Goal: Transaction & Acquisition: Purchase product/service

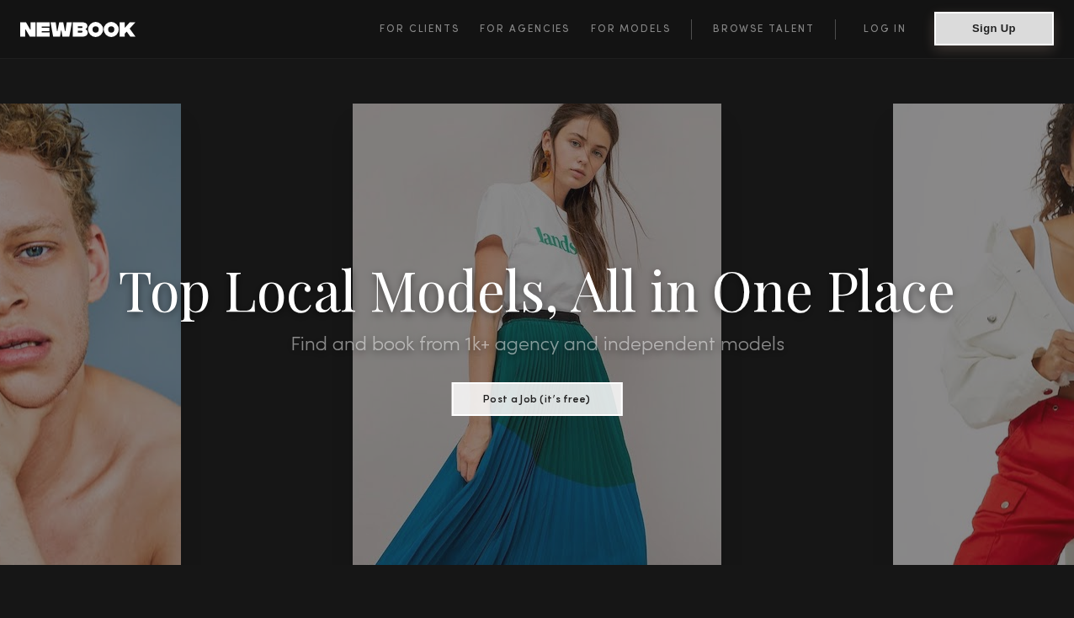
click at [985, 35] on button "Sign Up" at bounding box center [994, 29] width 120 height 34
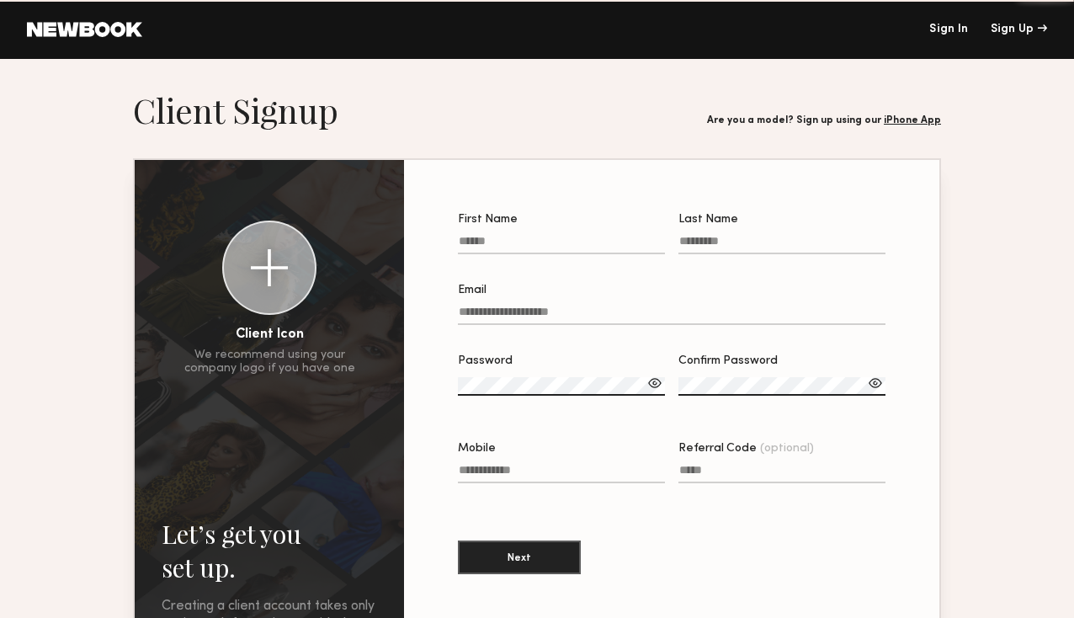
click at [922, 30] on div "Sign In Sign Up" at bounding box center [594, 30] width 905 height 12
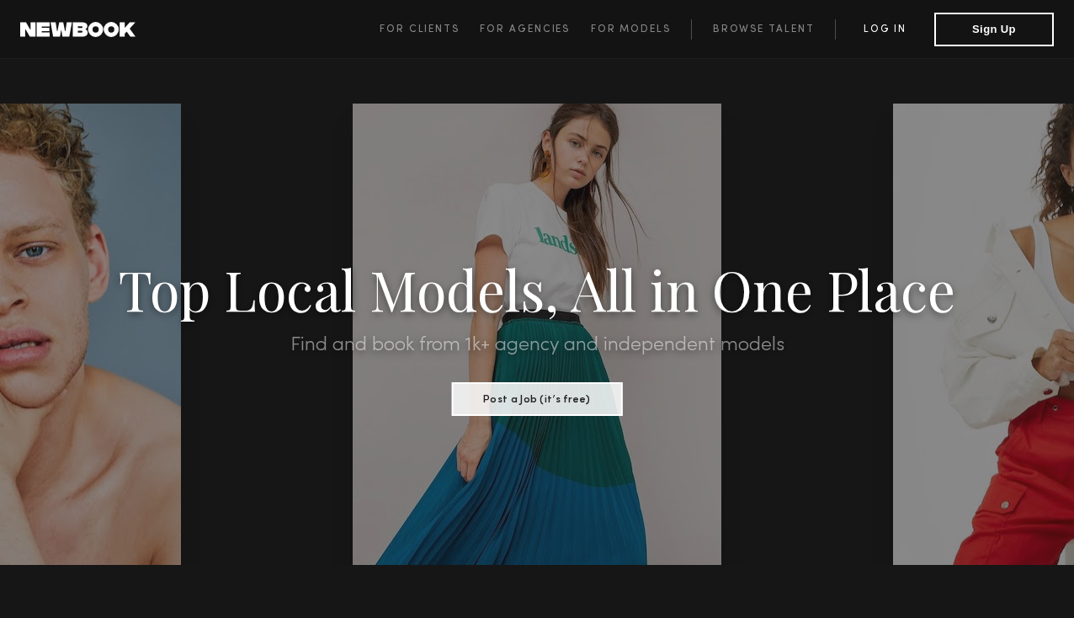
click at [894, 24] on link "Log in" at bounding box center [884, 29] width 99 height 20
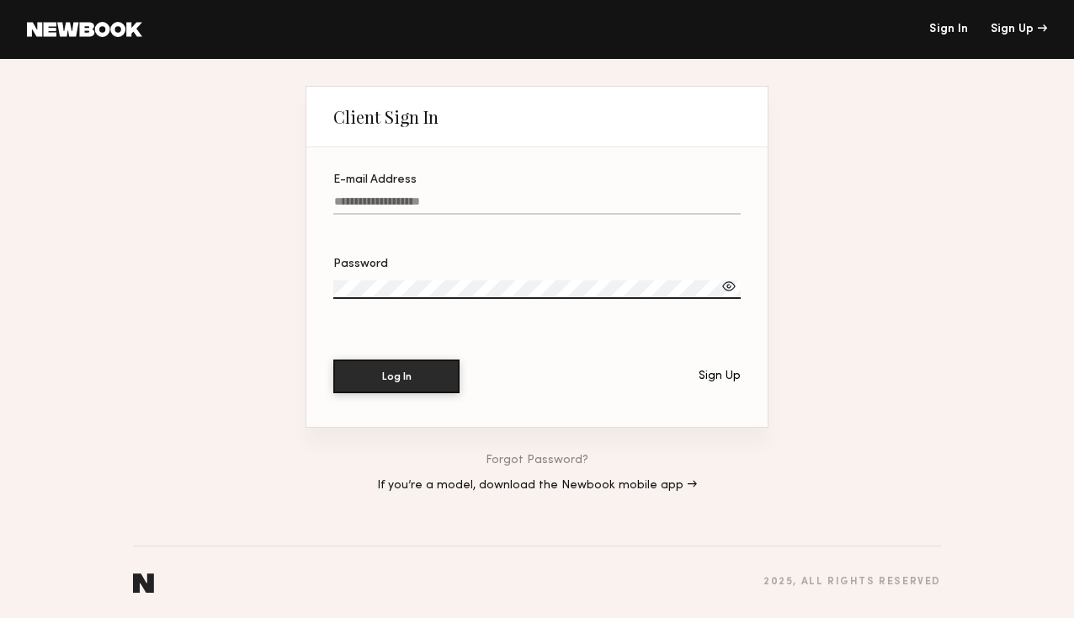
type input "**********"
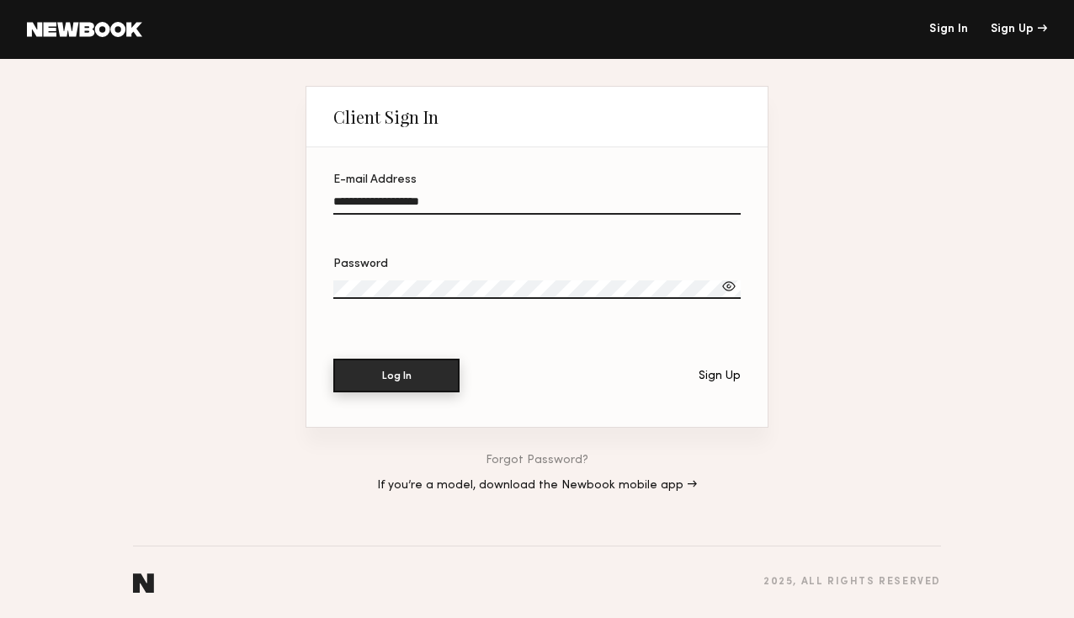
click at [418, 383] on button "Log In" at bounding box center [396, 376] width 126 height 34
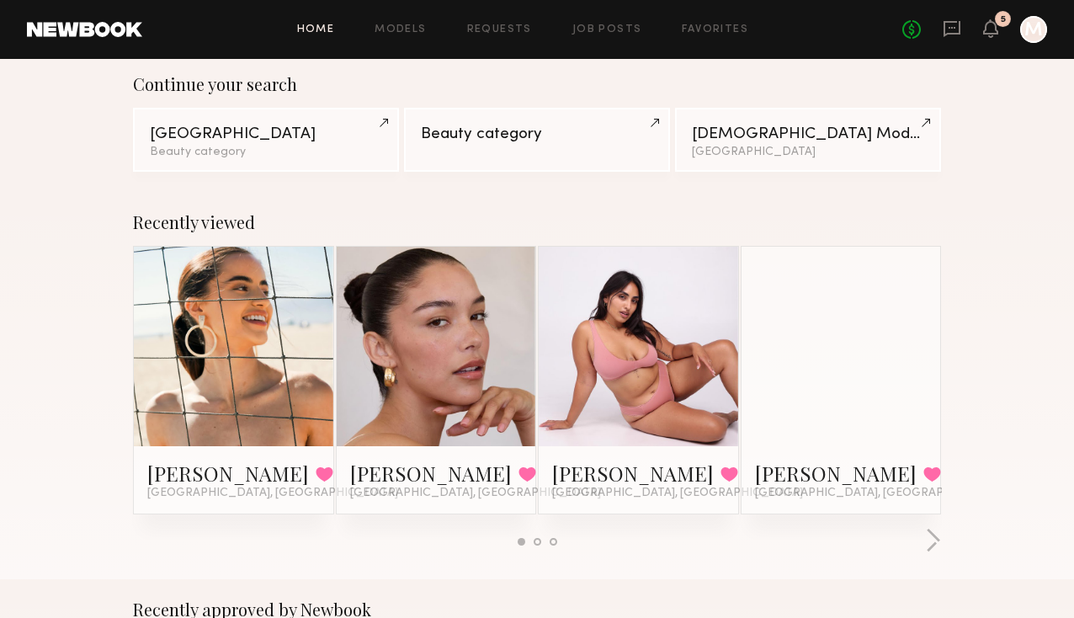
scroll to position [135, 0]
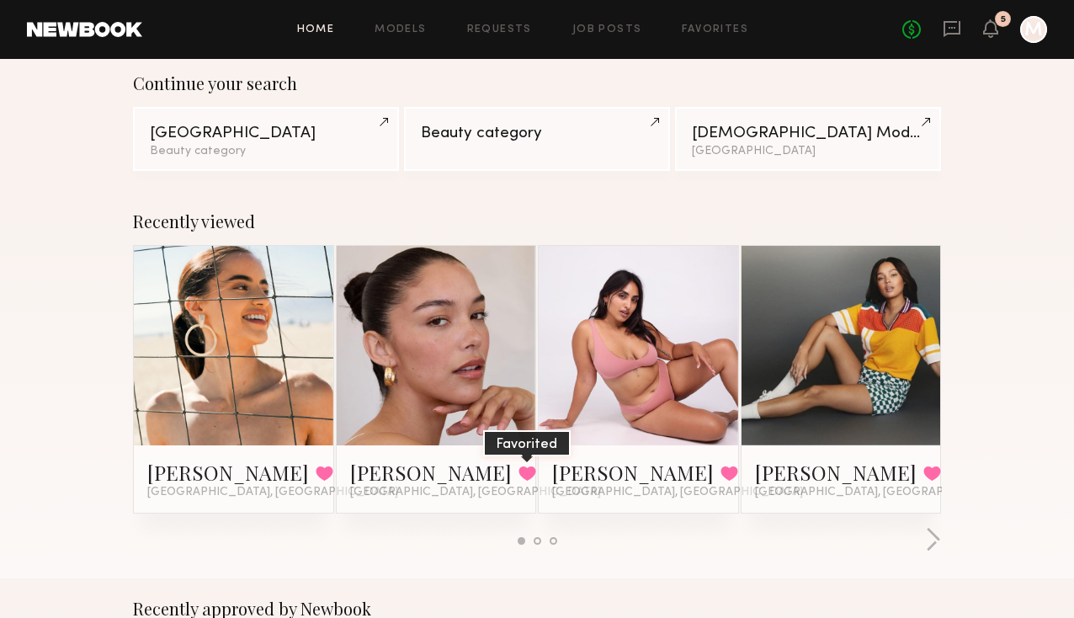
click at [518, 471] on button at bounding box center [527, 472] width 18 height 15
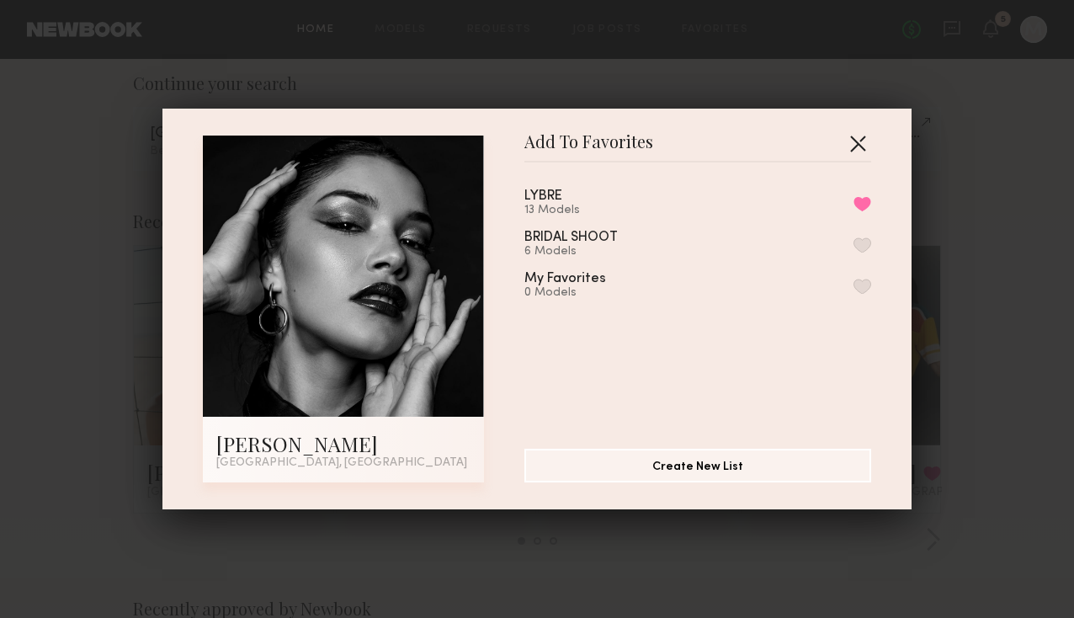
click at [869, 138] on button "button" at bounding box center [857, 143] width 27 height 27
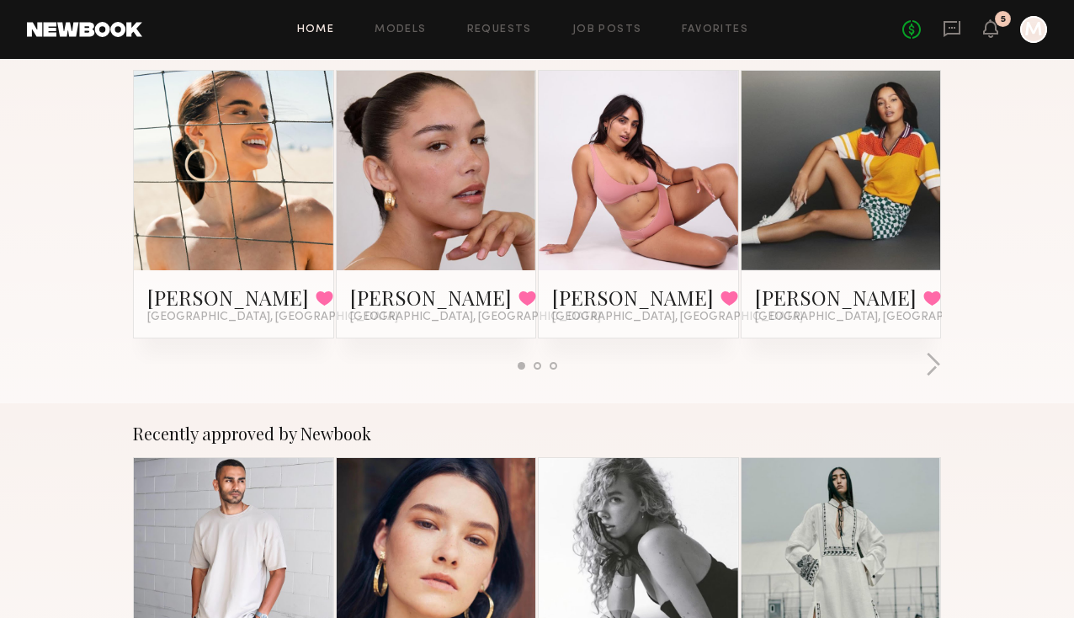
scroll to position [304, 0]
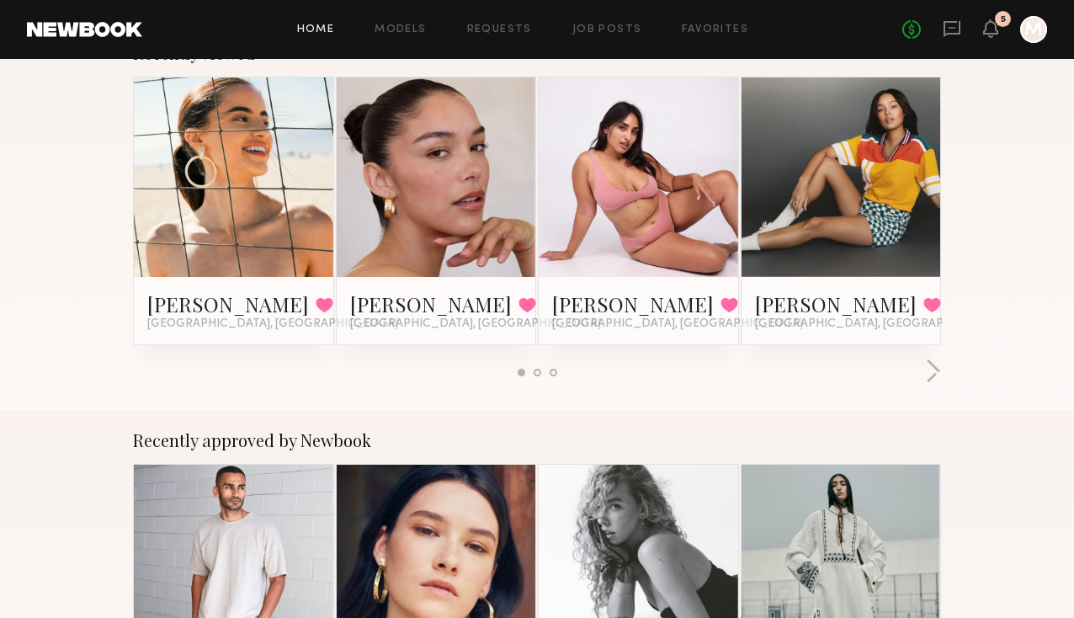
click at [189, 135] on link at bounding box center [234, 176] width 92 height 199
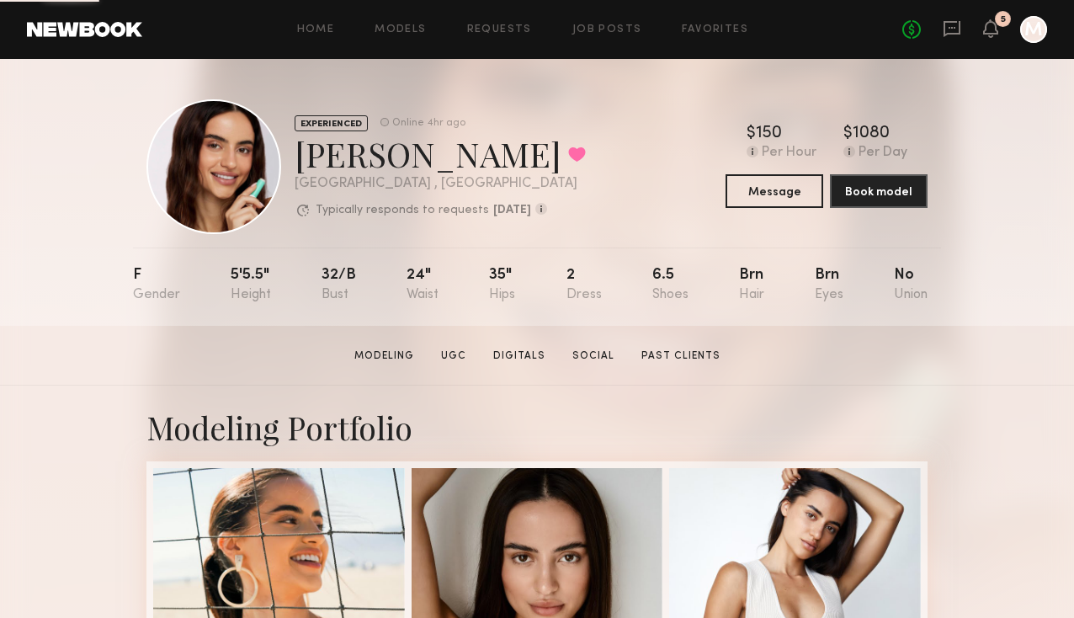
scroll to position [218, 0]
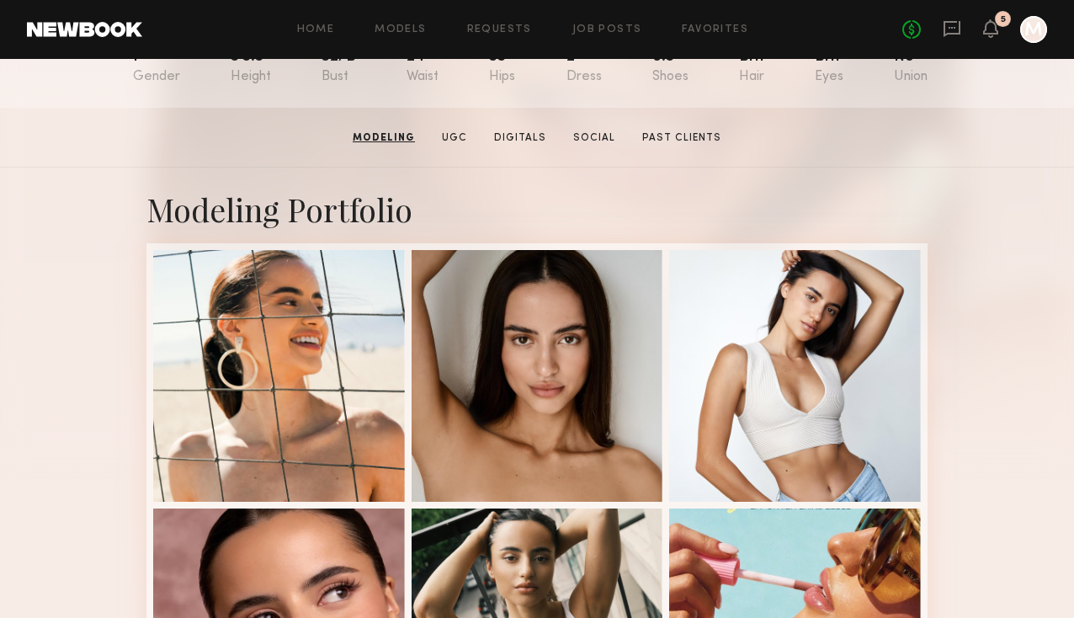
click at [672, 154] on section "Anna S. Modeling UGC Digitals Social Past Clients Message Book Model" at bounding box center [537, 138] width 1074 height 60
click at [672, 130] on link "Past Clients" at bounding box center [681, 137] width 93 height 15
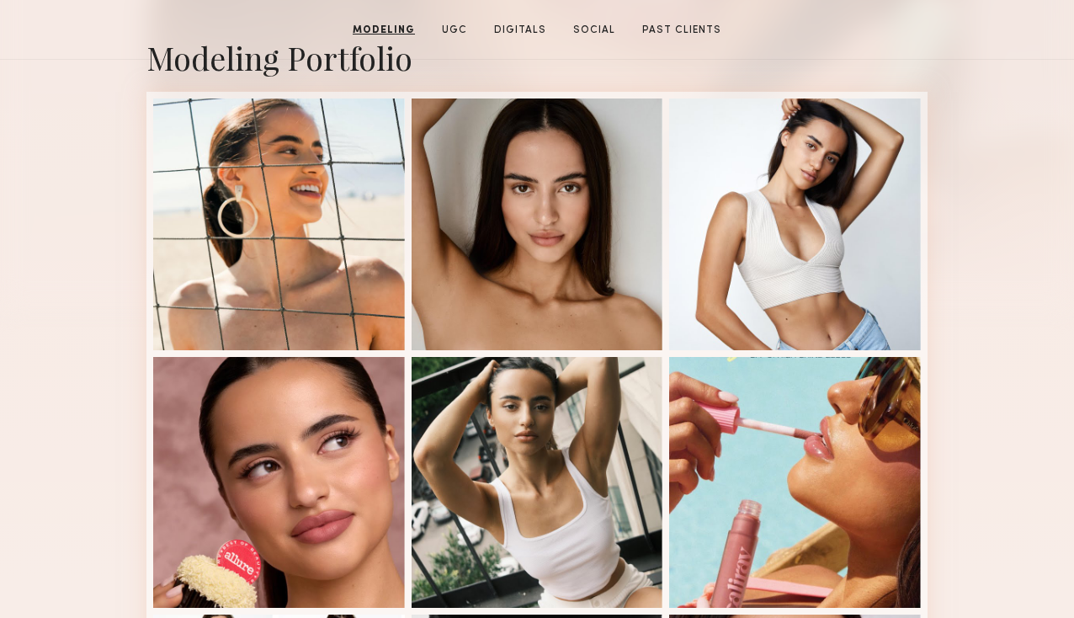
scroll to position [0, 0]
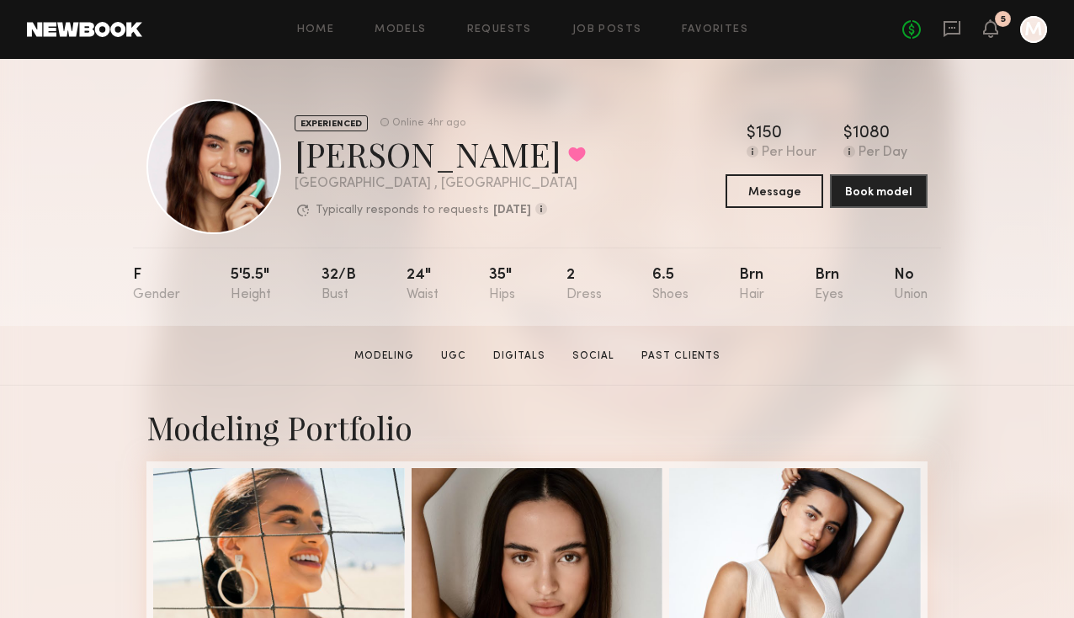
click at [427, 9] on header "Home Models Requests Job Posts Favorites Sign Out No fees up to $5,000 5 M" at bounding box center [537, 29] width 1074 height 59
click at [410, 29] on link "Models" at bounding box center [400, 29] width 51 height 11
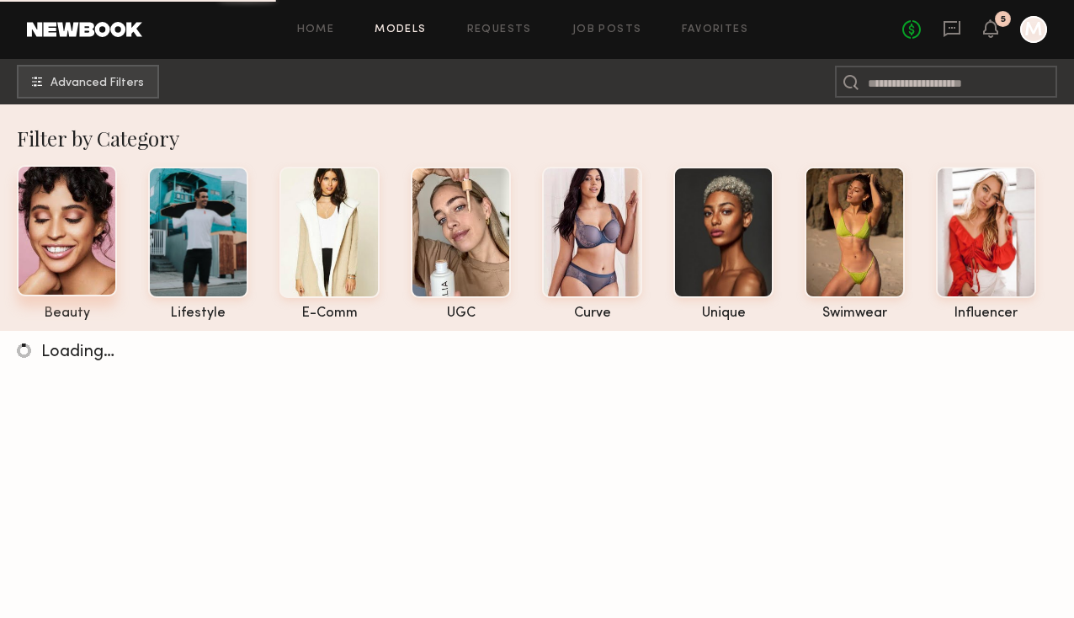
click at [101, 256] on div at bounding box center [67, 230] width 100 height 131
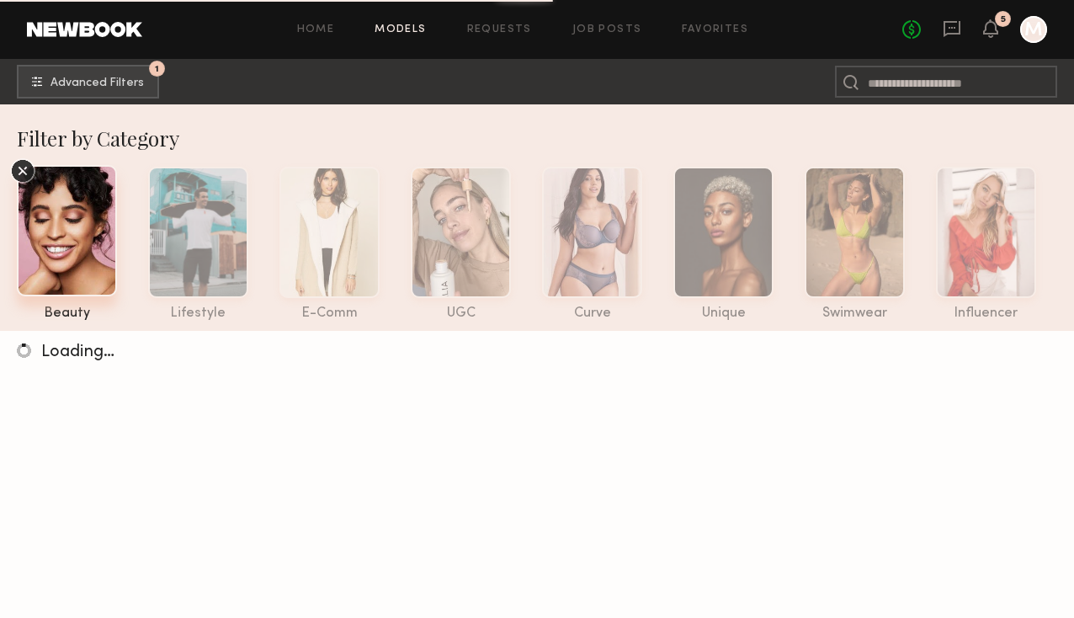
click at [78, 253] on div at bounding box center [67, 230] width 100 height 131
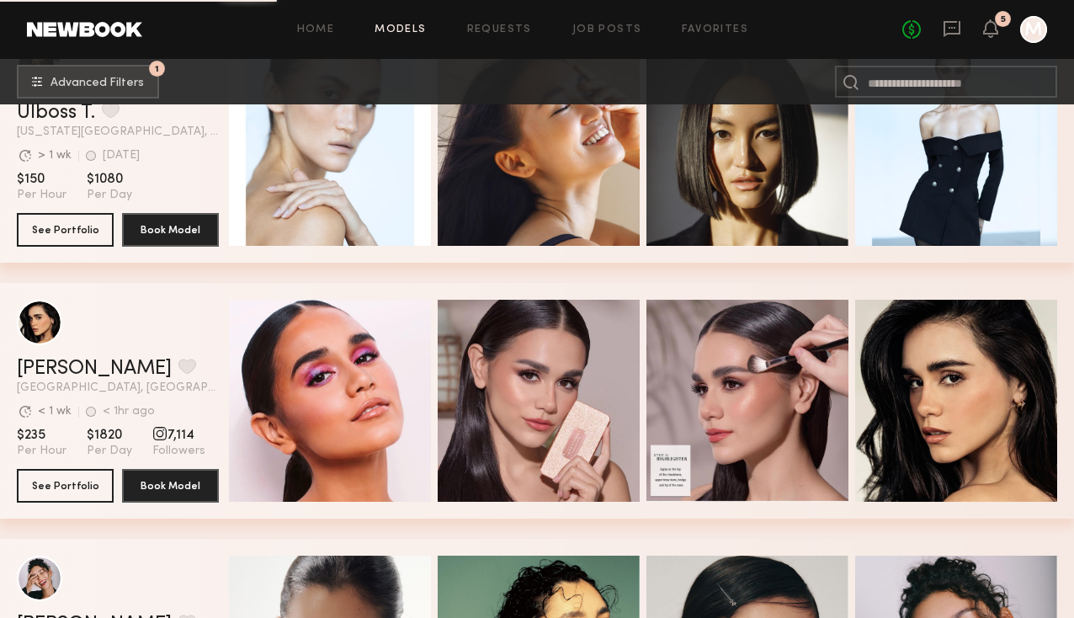
scroll to position [2506, 0]
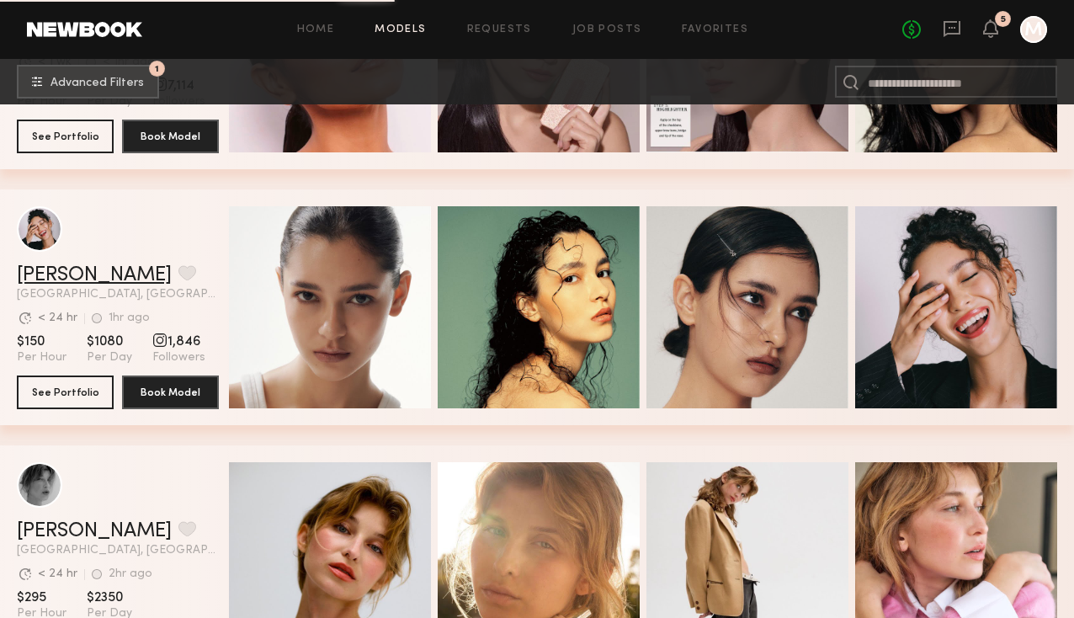
click at [71, 268] on link "Anisa N." at bounding box center [94, 275] width 155 height 20
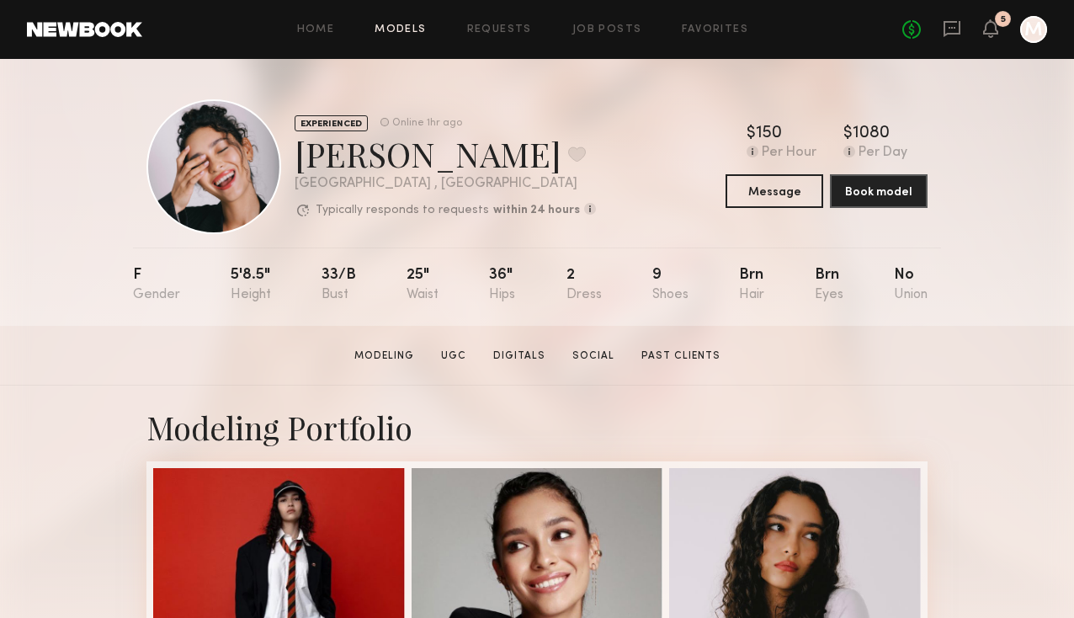
click at [425, 33] on link "Models" at bounding box center [400, 29] width 51 height 11
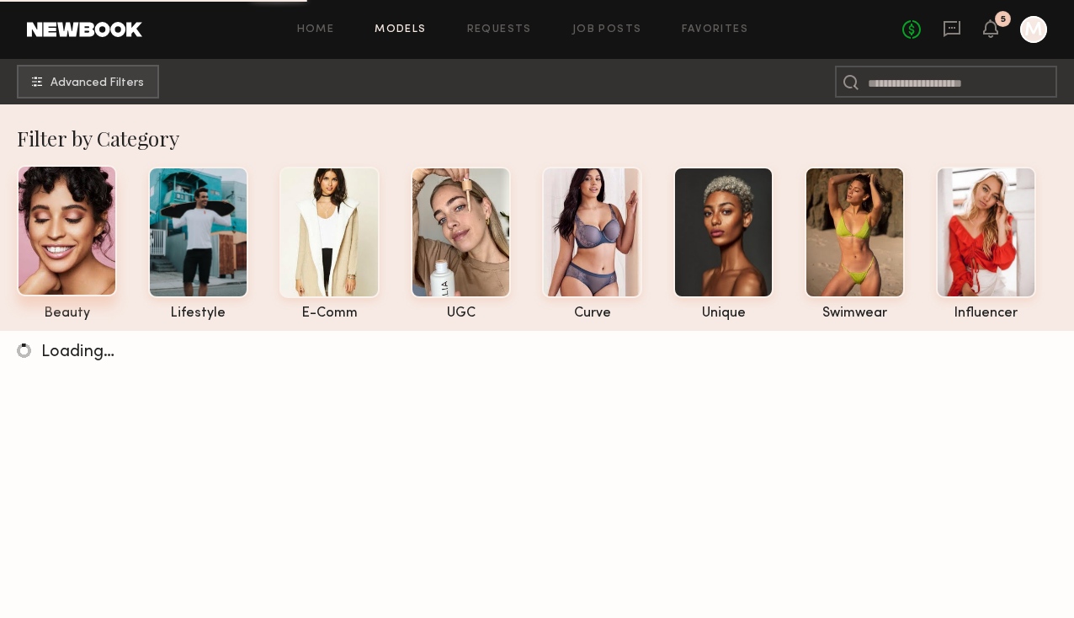
click at [70, 226] on div at bounding box center [67, 230] width 100 height 131
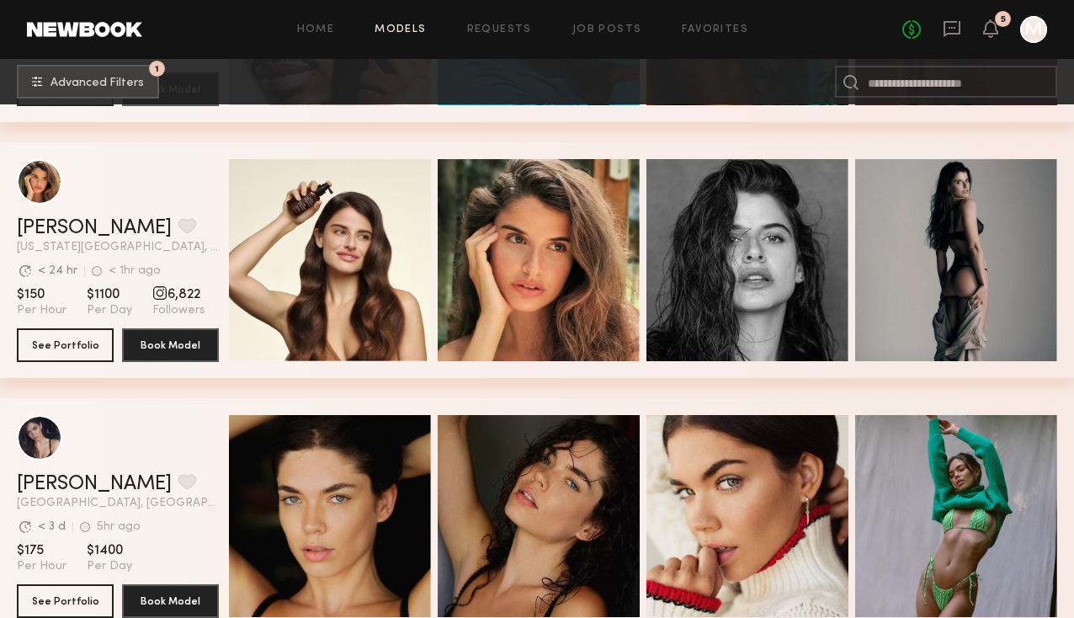
scroll to position [4003, 0]
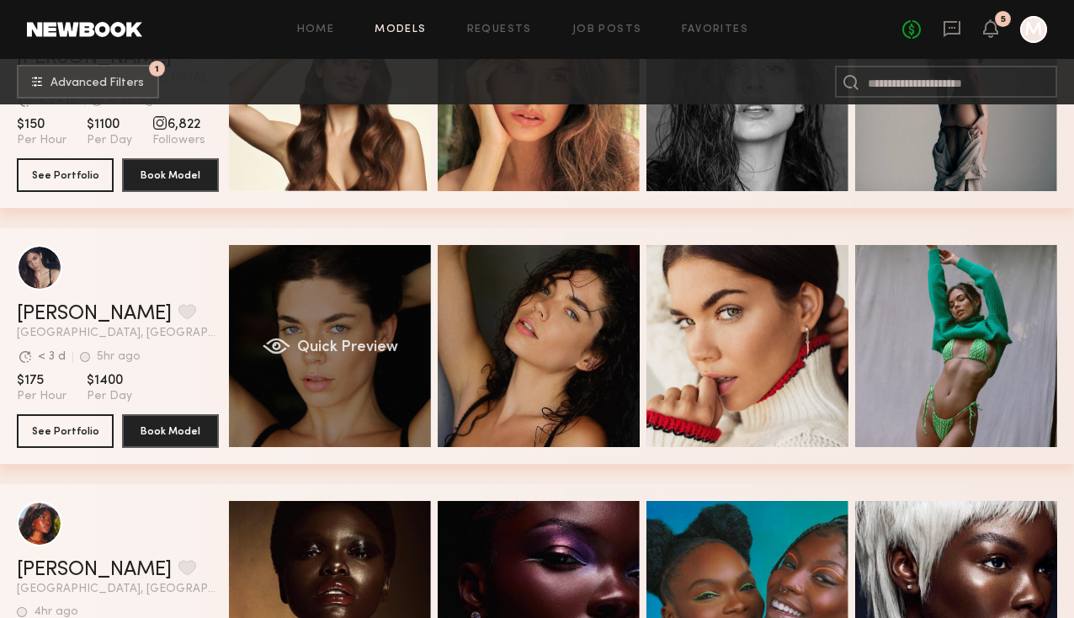
click at [377, 340] on span "Quick Preview" at bounding box center [347, 347] width 101 height 15
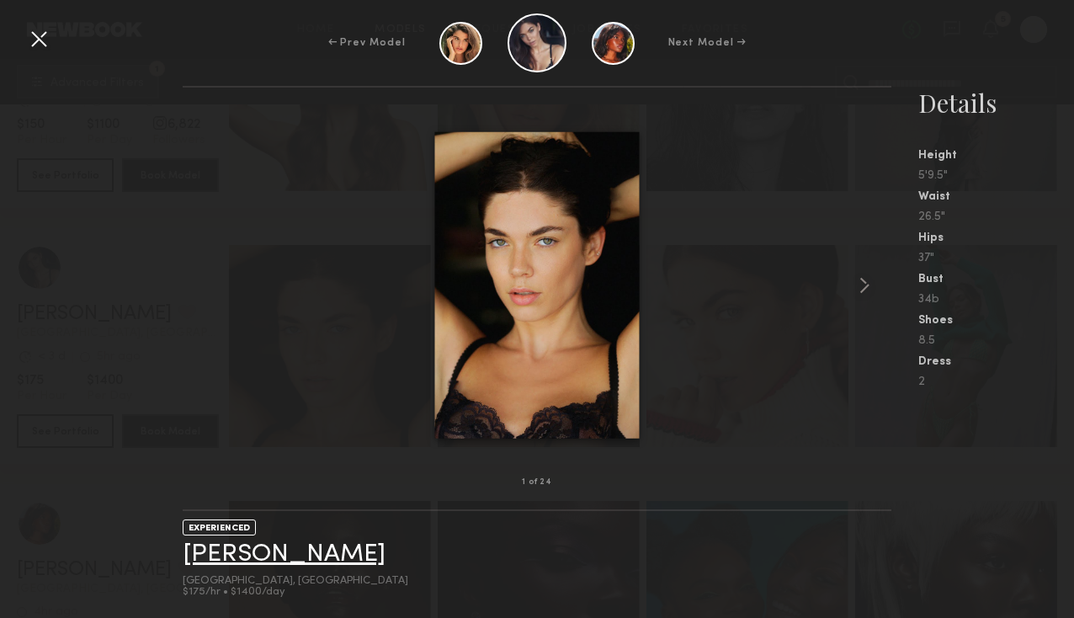
click at [242, 542] on link "Aarika W." at bounding box center [284, 554] width 203 height 26
